Goal: Navigation & Orientation: Understand site structure

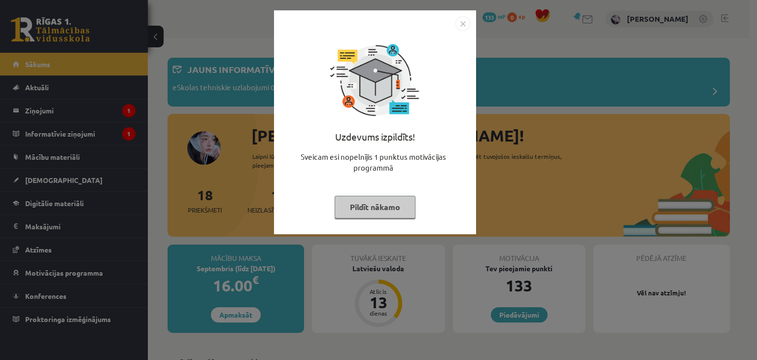
click at [387, 212] on button "Pildīt nākamo" at bounding box center [375, 207] width 81 height 23
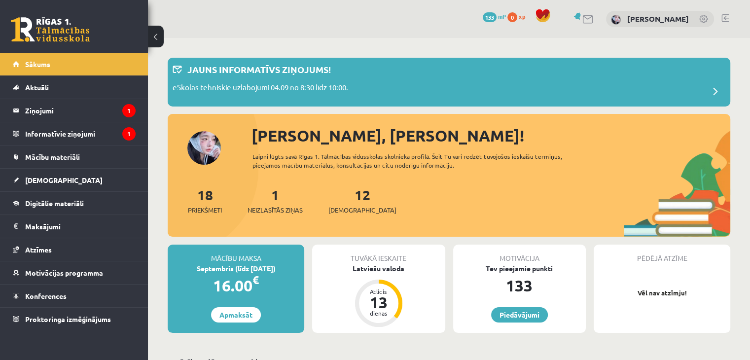
click at [550, 22] on span at bounding box center [542, 15] width 15 height 15
click at [550, 12] on span at bounding box center [542, 15] width 15 height 15
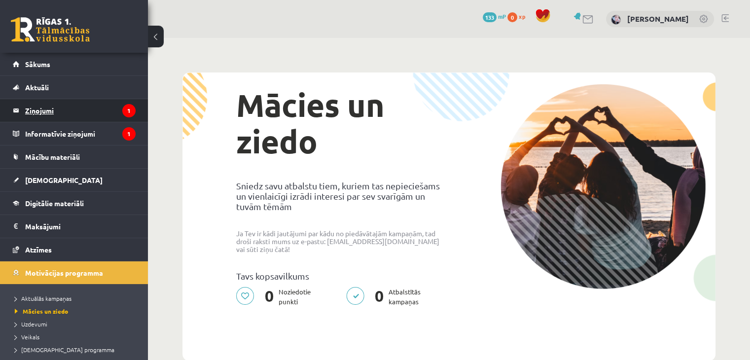
click at [47, 108] on legend "Ziņojumi 1" at bounding box center [80, 110] width 110 height 23
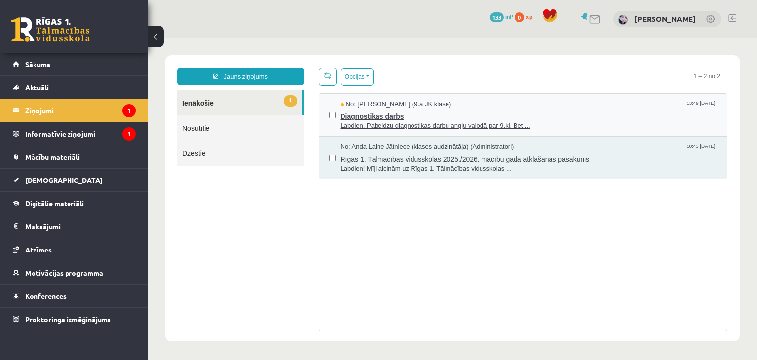
click at [380, 124] on span "Labdien. Pabeidzu diagnostikas darbu angļu valodā par 9.kl. Bet ..." at bounding box center [529, 125] width 377 height 9
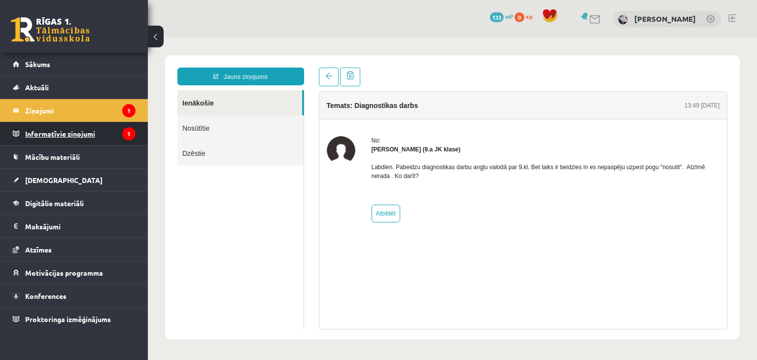
click at [106, 128] on legend "Informatīvie ziņojumi 1" at bounding box center [80, 133] width 110 height 23
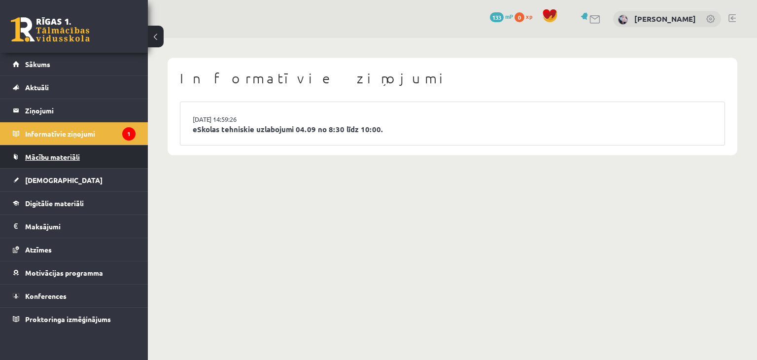
click at [75, 149] on link "Mācību materiāli" at bounding box center [74, 156] width 123 height 23
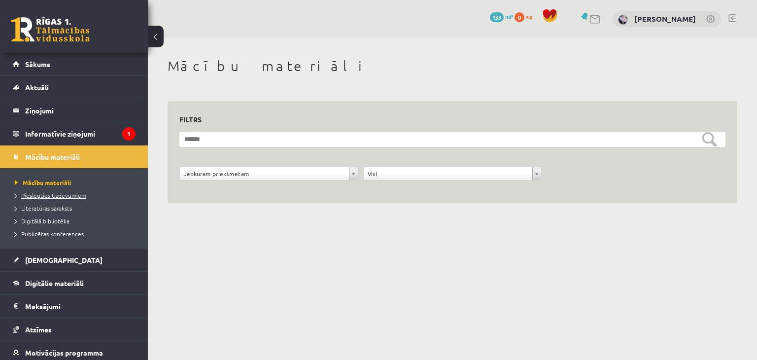
click at [58, 193] on span "Pieslēgties Uzdevumiem" at bounding box center [50, 195] width 71 height 8
click at [58, 184] on span "Mācību materiāli" at bounding box center [40, 182] width 50 height 8
click at [66, 191] on span "Pieslēgties Uzdevumiem" at bounding box center [50, 195] width 71 height 8
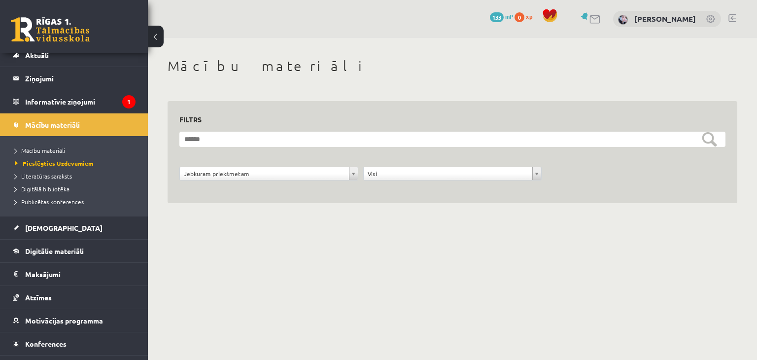
scroll to position [49, 0]
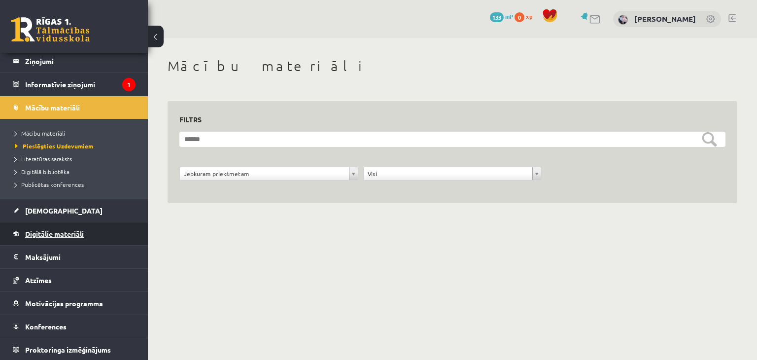
click at [63, 232] on span "Digitālie materiāli" at bounding box center [54, 233] width 59 height 9
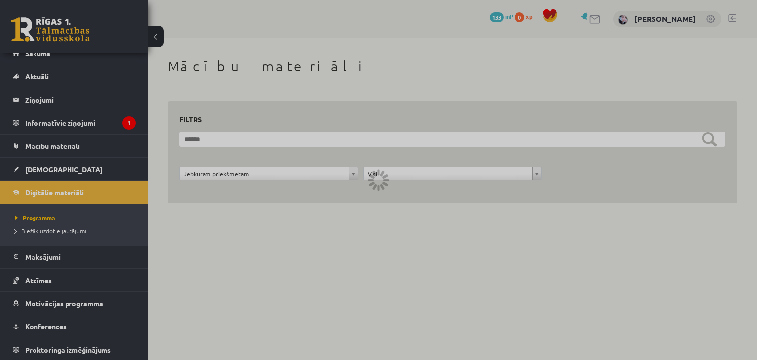
click at [61, 324] on div at bounding box center [378, 180] width 757 height 360
click at [329, 199] on div at bounding box center [378, 180] width 757 height 360
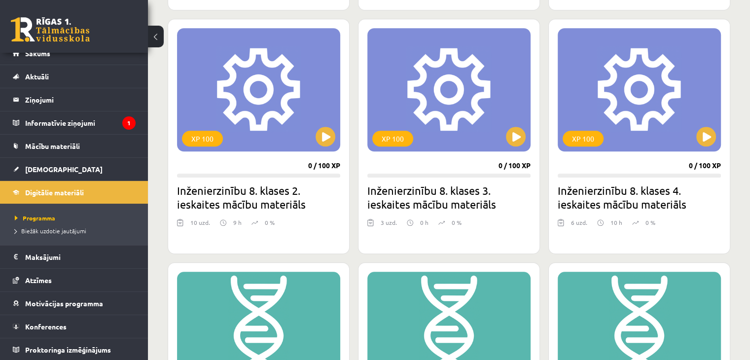
scroll to position [591, 0]
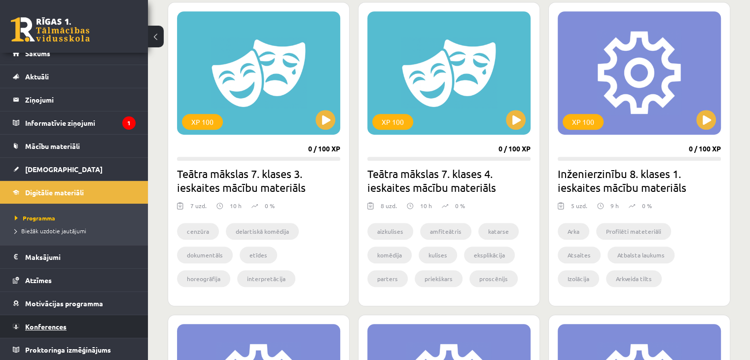
click at [43, 335] on link "Konferences" at bounding box center [74, 326] width 123 height 23
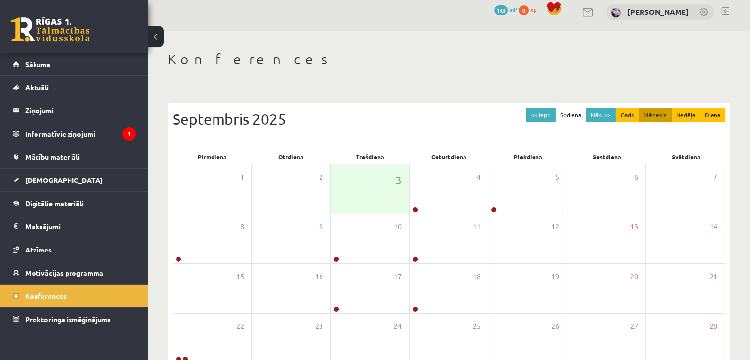
scroll to position [99, 0]
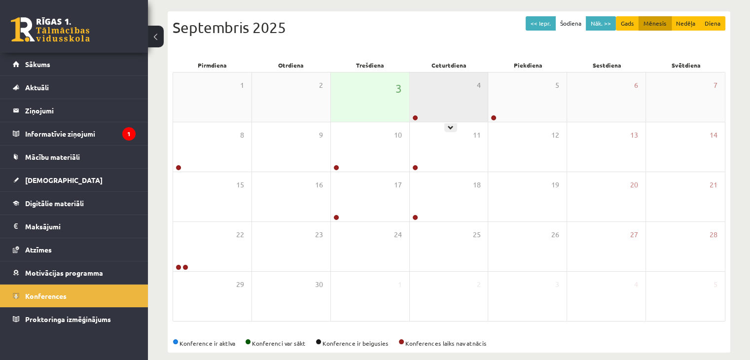
click at [418, 119] on div at bounding box center [414, 118] width 9 height 7
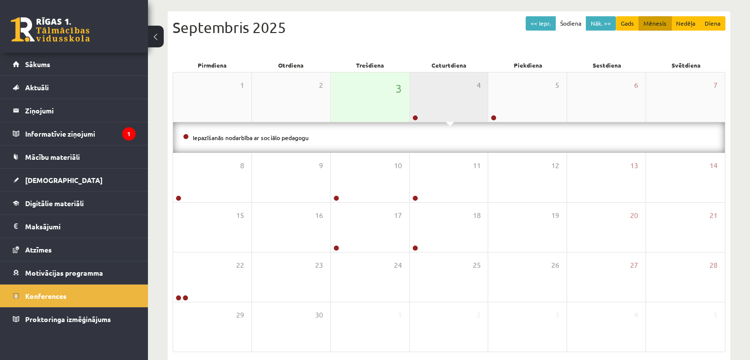
click at [438, 90] on div "4" at bounding box center [449, 96] width 78 height 49
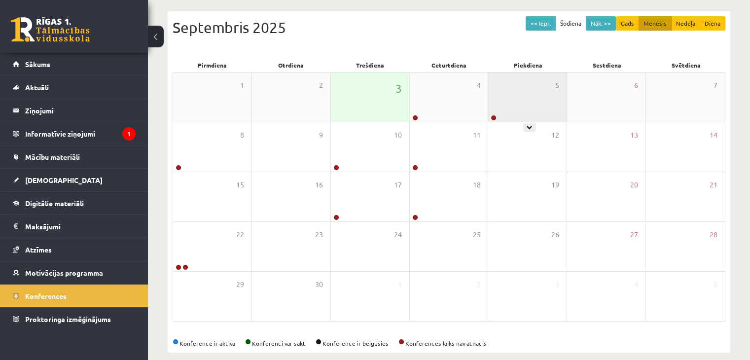
click at [540, 89] on div "5" at bounding box center [527, 96] width 78 height 49
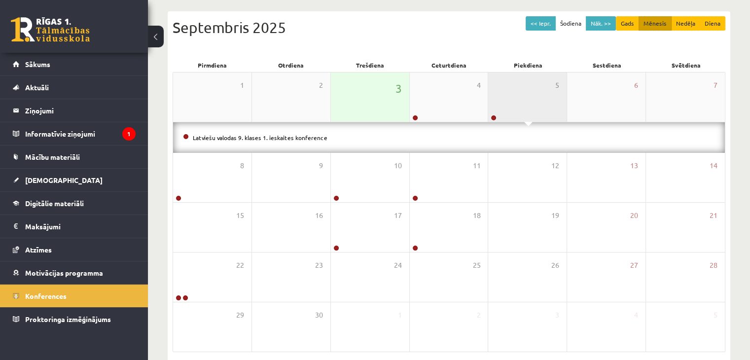
click at [511, 91] on div "5" at bounding box center [527, 96] width 78 height 49
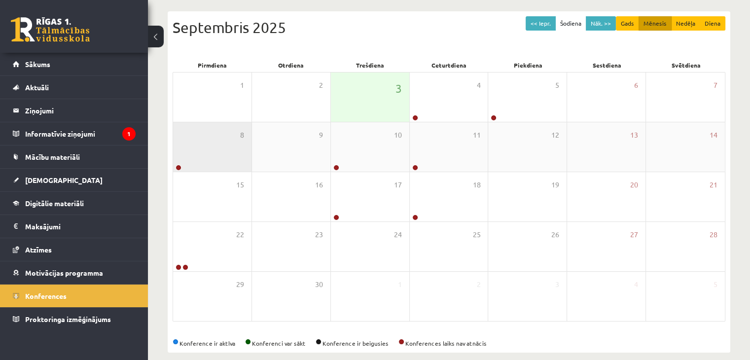
click at [191, 143] on div "8" at bounding box center [212, 146] width 78 height 49
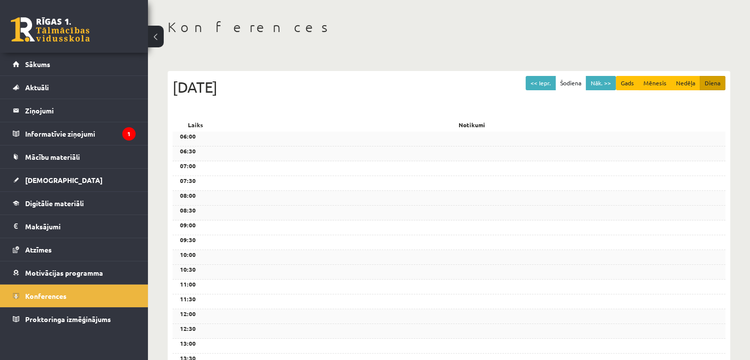
scroll to position [0, 0]
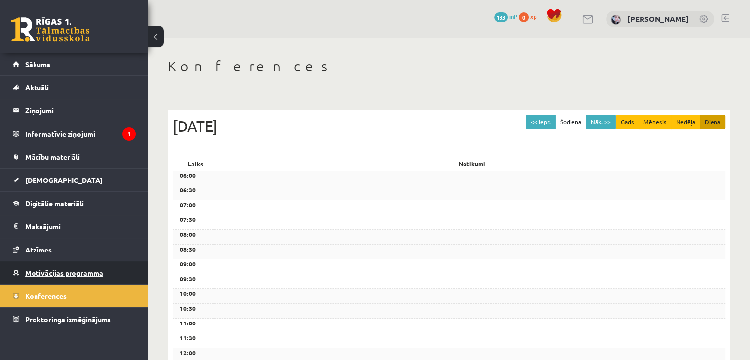
click at [53, 264] on link "Motivācijas programma" at bounding box center [74, 272] width 123 height 23
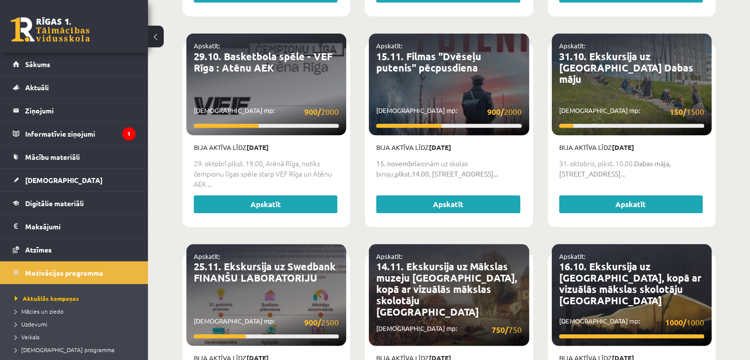
scroll to position [986, 0]
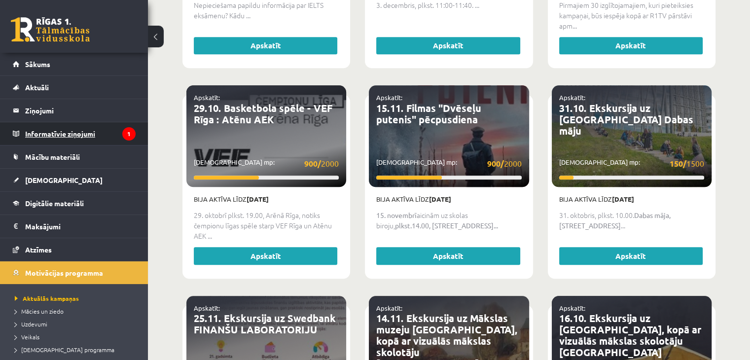
click at [85, 133] on legend "Informatīvie ziņojumi 1" at bounding box center [80, 133] width 110 height 23
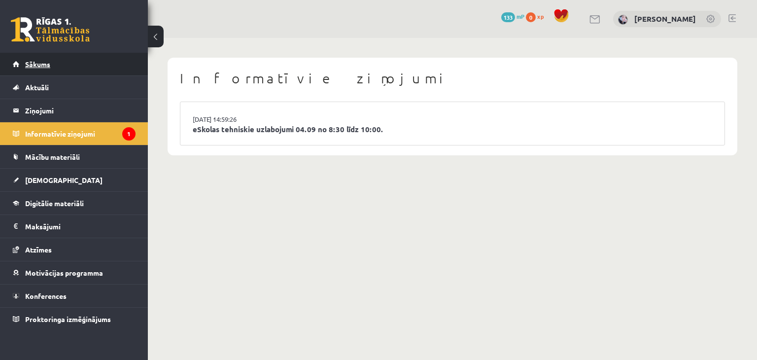
click at [69, 64] on link "Sākums" at bounding box center [74, 64] width 123 height 23
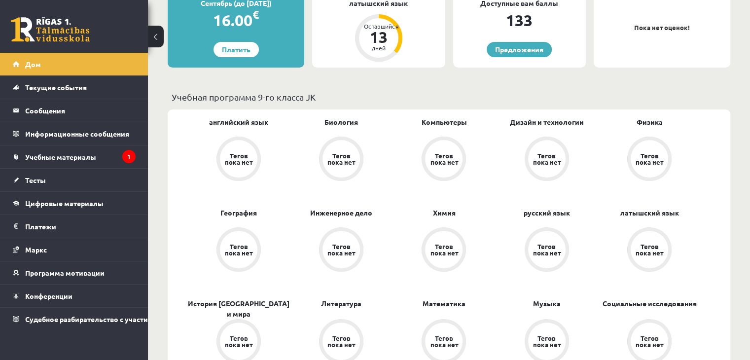
scroll to position [296, 0]
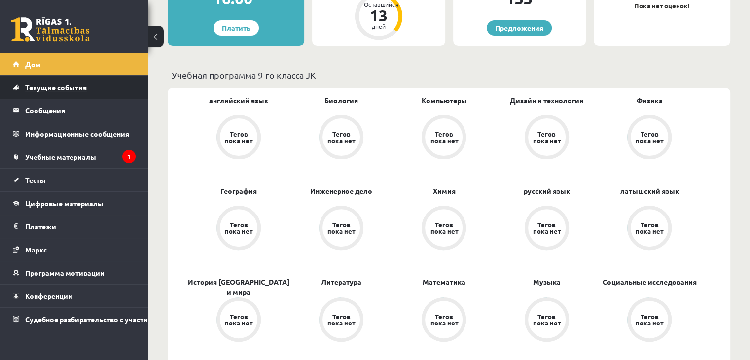
click at [54, 82] on link "Текущие события" at bounding box center [74, 87] width 123 height 23
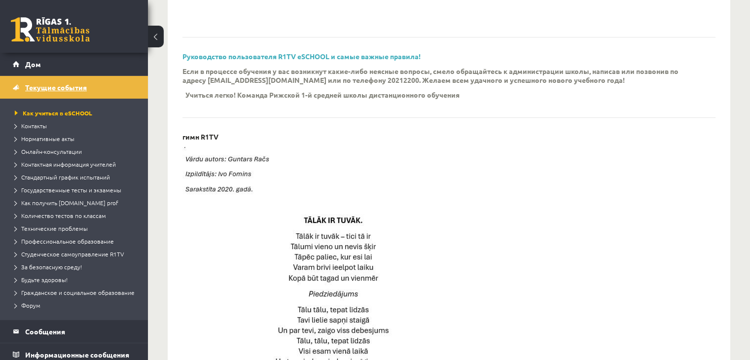
click at [50, 82] on link "Текущие события" at bounding box center [74, 87] width 123 height 23
click at [64, 58] on link "Дом" at bounding box center [74, 64] width 123 height 23
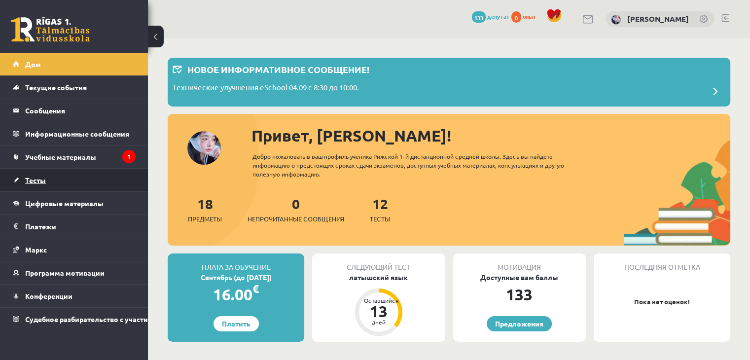
click at [85, 169] on link "Тесты" at bounding box center [74, 180] width 123 height 23
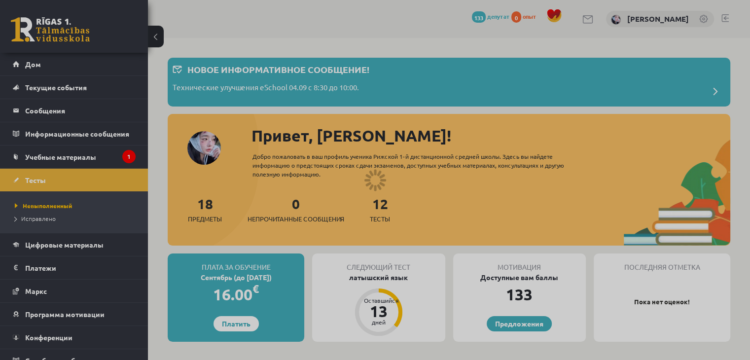
click at [92, 158] on div at bounding box center [375, 180] width 750 height 360
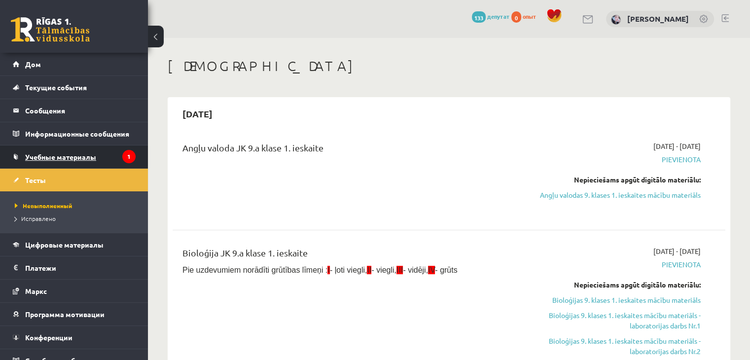
click at [91, 158] on font "Учебные материалы" at bounding box center [60, 156] width 71 height 9
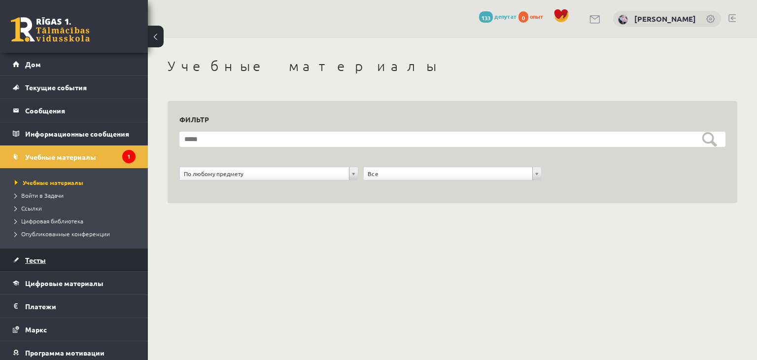
click at [71, 252] on link "Тесты" at bounding box center [74, 259] width 123 height 23
